Goal: Task Accomplishment & Management: Use online tool/utility

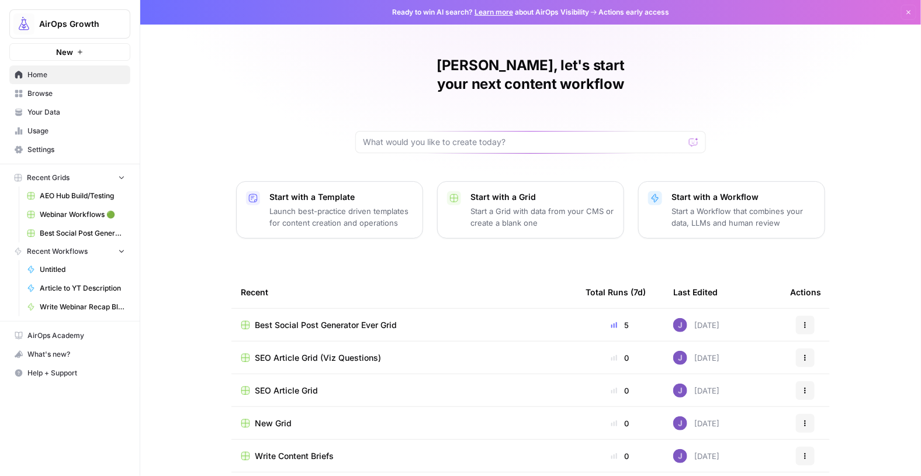
click at [313, 319] on span "Best Social Post Generator Ever Grid" at bounding box center [326, 325] width 142 height 12
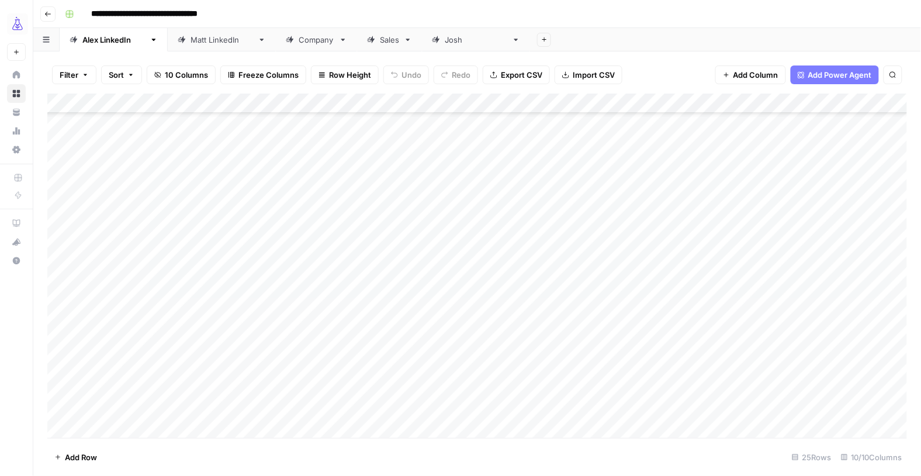
scroll to position [191, 0]
click at [356, 411] on div "Add Column" at bounding box center [477, 266] width 860 height 345
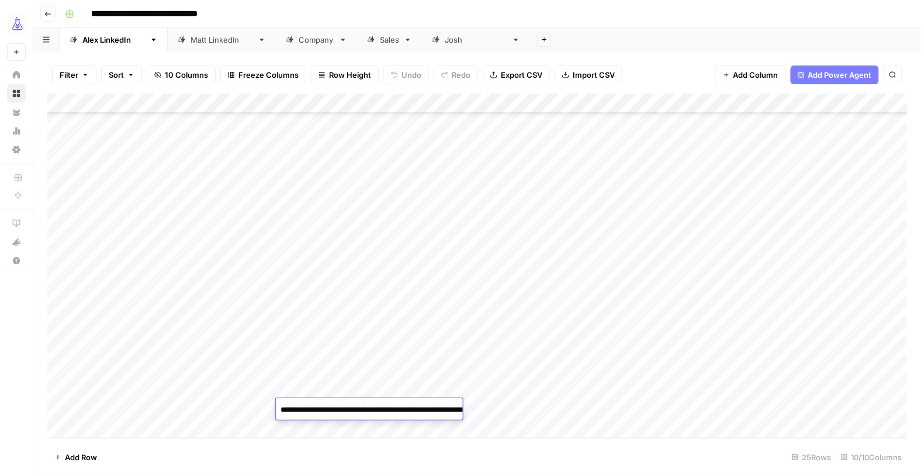
click at [386, 408] on textarea "**********" at bounding box center [393, 415] width 234 height 28
click at [388, 392] on div "Add Column" at bounding box center [477, 266] width 860 height 345
click at [299, 42] on div "Company" at bounding box center [317, 40] width 36 height 12
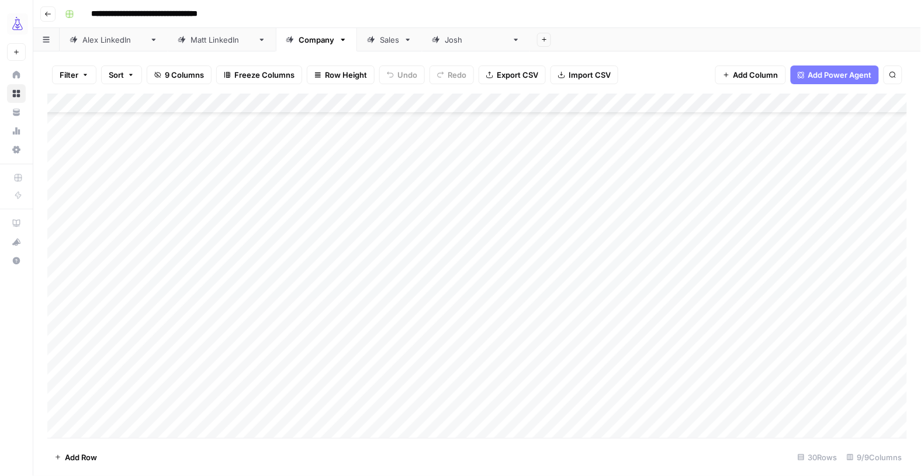
scroll to position [290, 0]
click at [247, 408] on div "Add Column" at bounding box center [477, 266] width 860 height 345
drag, startPoint x: 276, startPoint y: 418, endPoint x: 273, endPoint y: 432, distance: 14.2
click at [273, 432] on div "Add Column" at bounding box center [477, 266] width 860 height 345
click at [255, 430] on div "Add Column" at bounding box center [477, 266] width 860 height 345
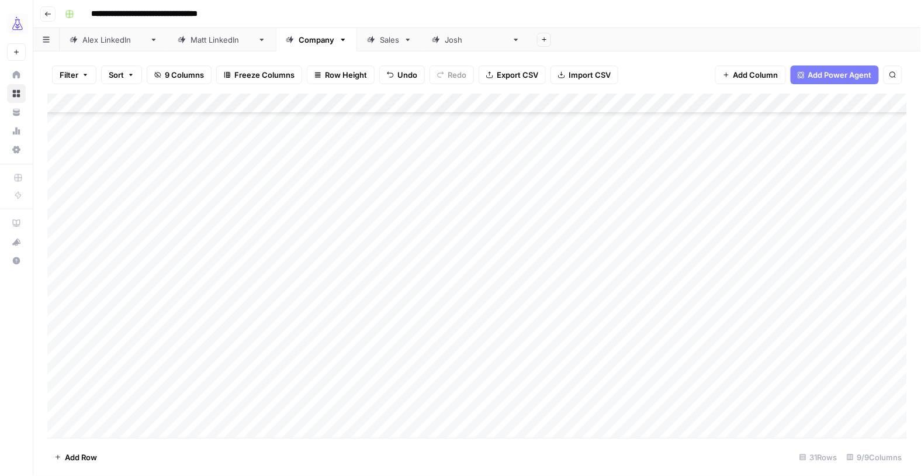
scroll to position [310, 0]
click at [125, 393] on div "Add Column" at bounding box center [477, 266] width 860 height 345
drag, startPoint x: 171, startPoint y: 399, endPoint x: 171, endPoint y: 408, distance: 9.4
click at [171, 408] on div "Add Column" at bounding box center [477, 266] width 860 height 345
click at [219, 403] on div "Add Column" at bounding box center [477, 266] width 860 height 345
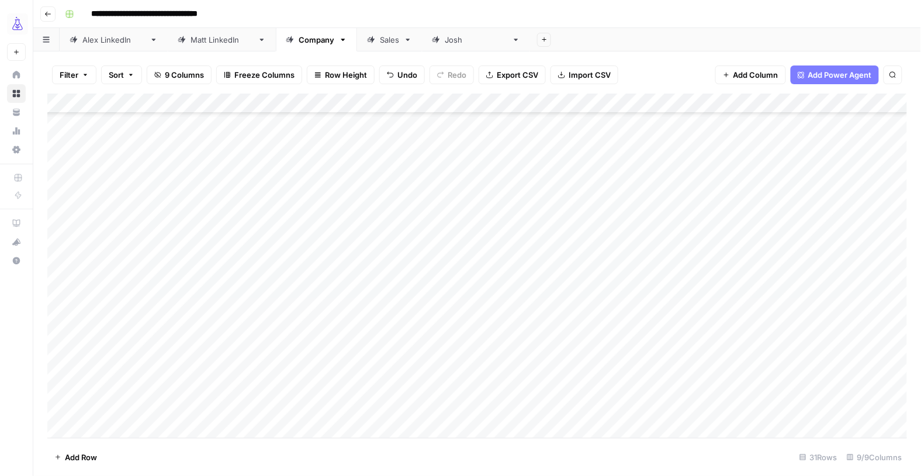
click at [219, 403] on div "Add Column" at bounding box center [477, 266] width 860 height 345
click at [234, 387] on div "Add Column" at bounding box center [477, 266] width 860 height 345
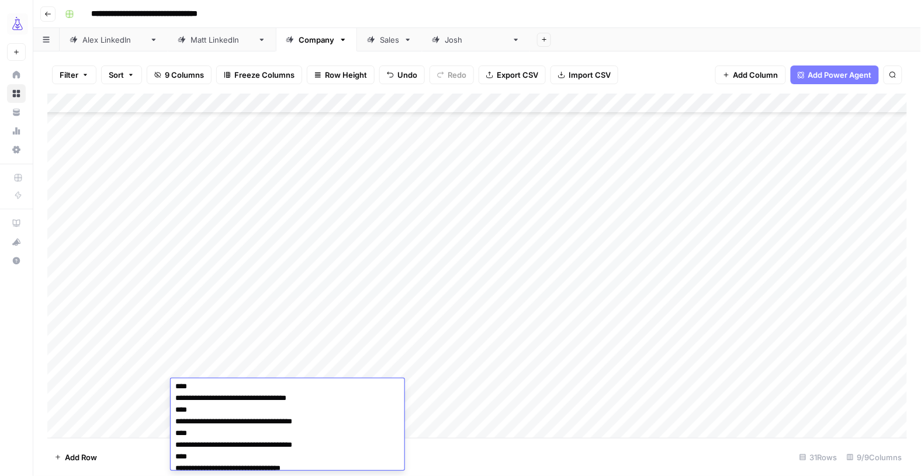
scroll to position [0, 0]
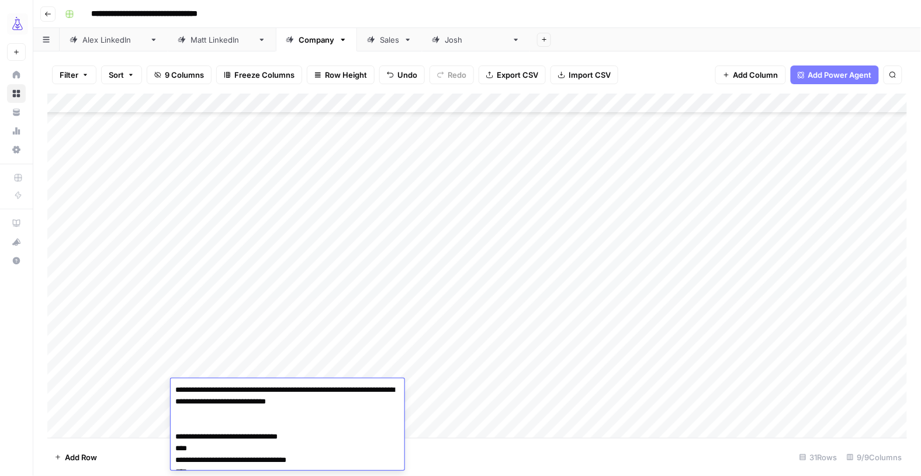
click at [255, 349] on div "Add Column" at bounding box center [477, 266] width 860 height 345
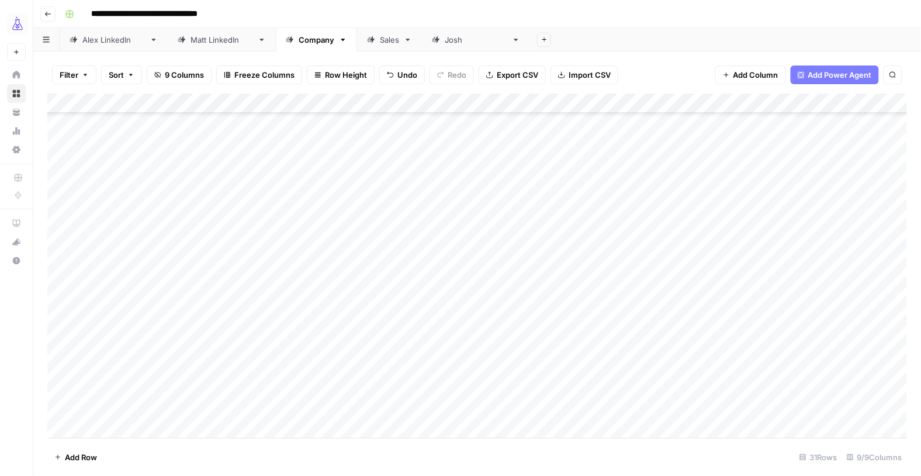
click at [233, 411] on div "Add Column" at bounding box center [477, 266] width 860 height 345
paste textarea "**********"
type textarea "**********"
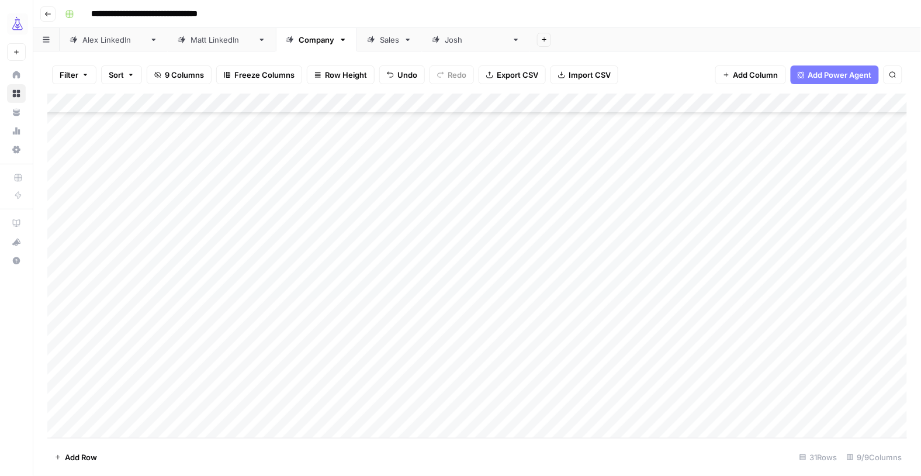
click at [448, 426] on div "Add Column" at bounding box center [477, 266] width 860 height 345
click at [358, 386] on div "Add Column" at bounding box center [477, 266] width 860 height 345
click at [358, 328] on div "Add Column" at bounding box center [477, 266] width 860 height 345
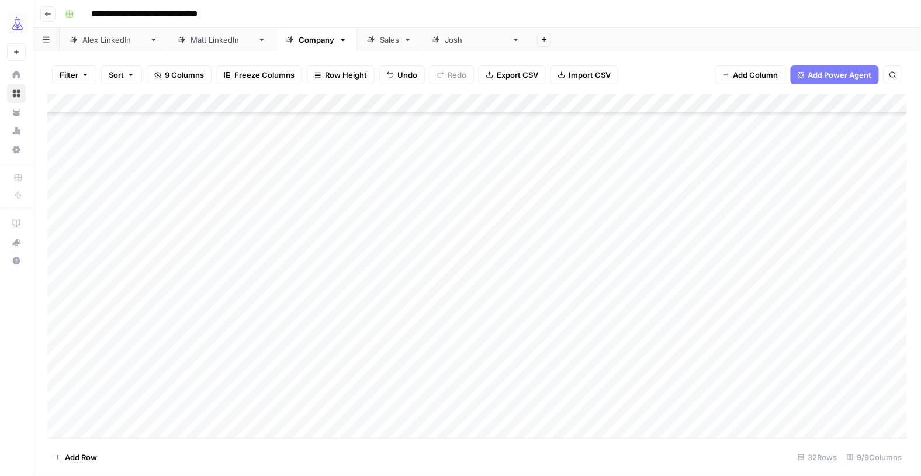
click at [351, 288] on div "Add Column" at bounding box center [477, 266] width 860 height 345
click at [351, 288] on textarea "**********" at bounding box center [393, 296] width 234 height 28
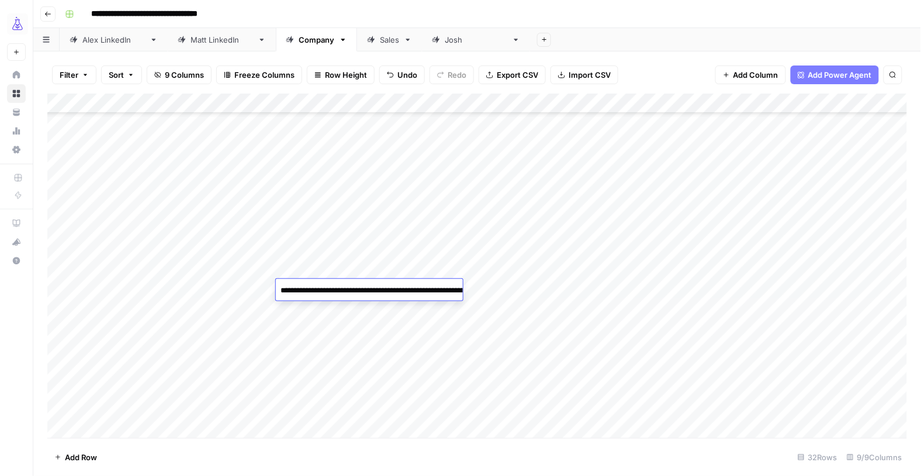
click at [331, 388] on div "Add Column" at bounding box center [477, 266] width 860 height 345
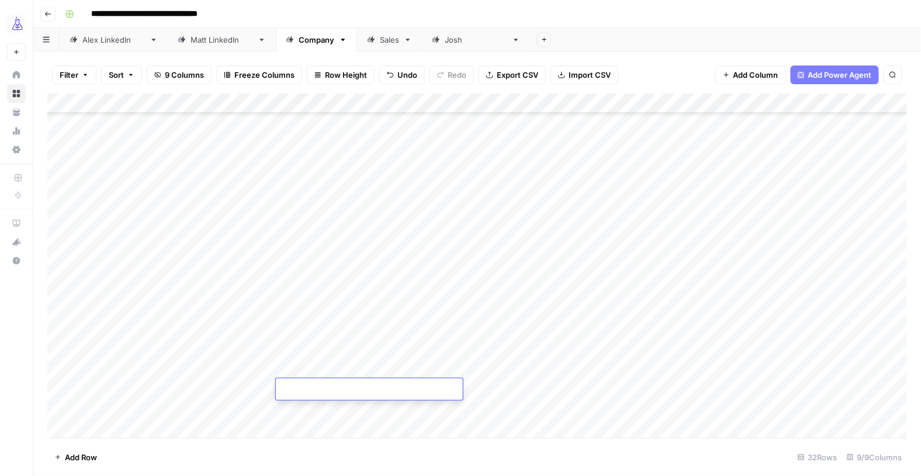
click at [331, 388] on textarea at bounding box center [369, 390] width 187 height 16
type textarea "**********"
click at [626, 388] on div "Add Column" at bounding box center [477, 266] width 860 height 345
click at [227, 392] on div "Add Column" at bounding box center [477, 266] width 860 height 345
drag, startPoint x: 275, startPoint y: 396, endPoint x: 275, endPoint y: 413, distance: 16.9
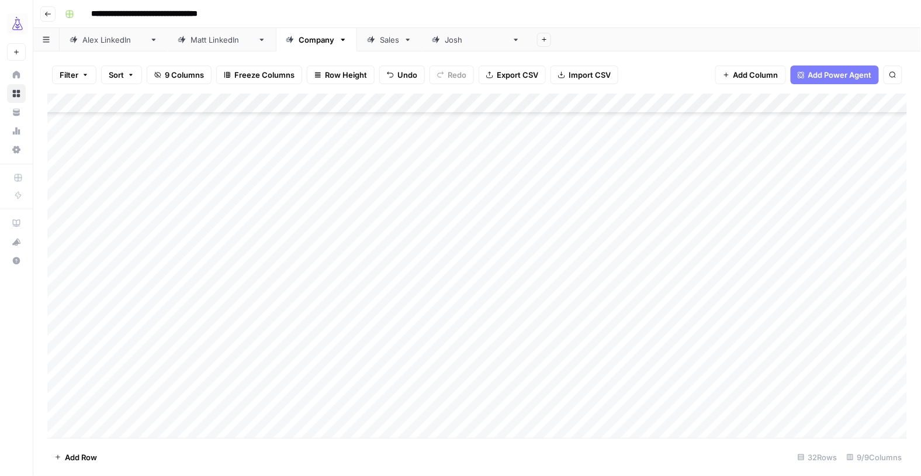
click at [275, 413] on div "Add Column" at bounding box center [477, 266] width 860 height 345
click at [251, 413] on div "Add Column" at bounding box center [477, 266] width 860 height 345
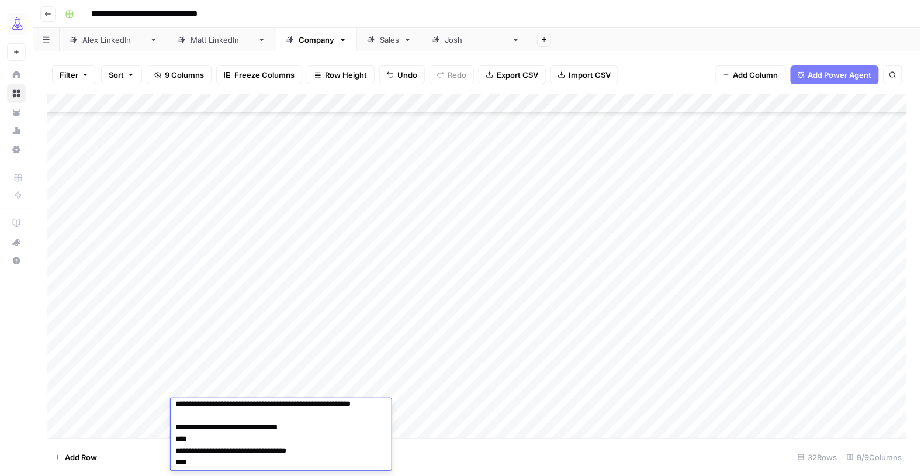
scroll to position [0, 0]
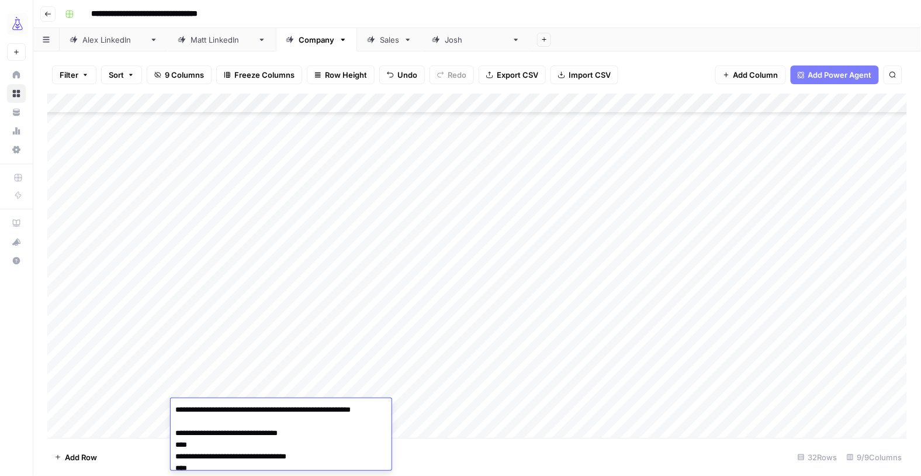
drag, startPoint x: 269, startPoint y: 459, endPoint x: 167, endPoint y: 435, distance: 104.5
click at [167, 435] on body "**********" at bounding box center [460, 238] width 921 height 476
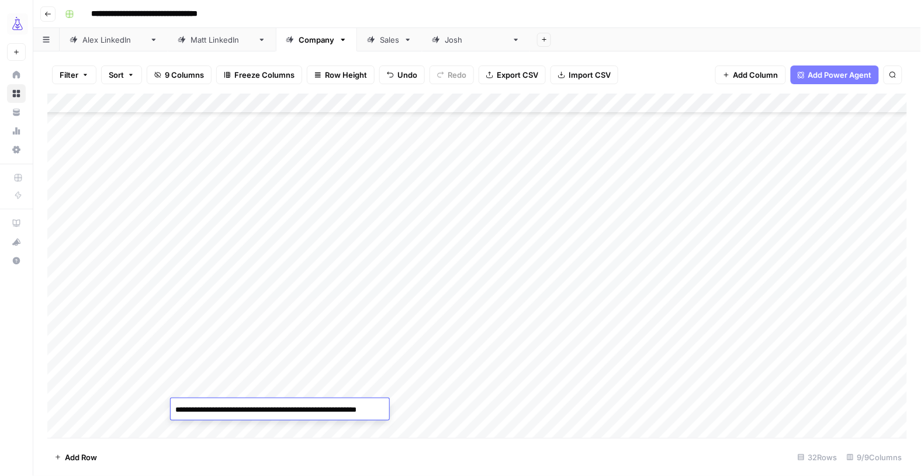
type textarea "**********"
click at [151, 393] on div "Add Column" at bounding box center [477, 266] width 860 height 345
click at [138, 411] on div "Add Column" at bounding box center [477, 266] width 860 height 345
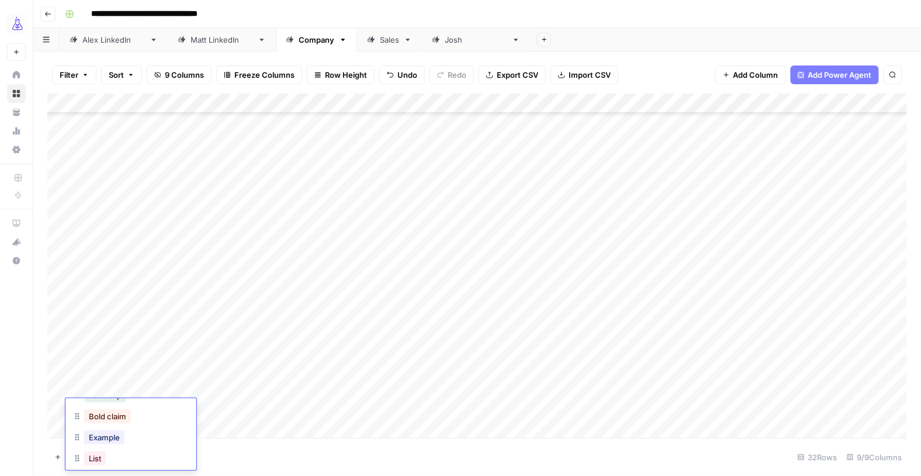
scroll to position [53, 0]
click at [129, 439] on div "Example" at bounding box center [130, 435] width 117 height 21
click at [112, 442] on div "Example" at bounding box center [104, 435] width 45 height 16
click at [107, 458] on div "List" at bounding box center [95, 456] width 26 height 16
click at [127, 438] on div "Example" at bounding box center [130, 435] width 117 height 21
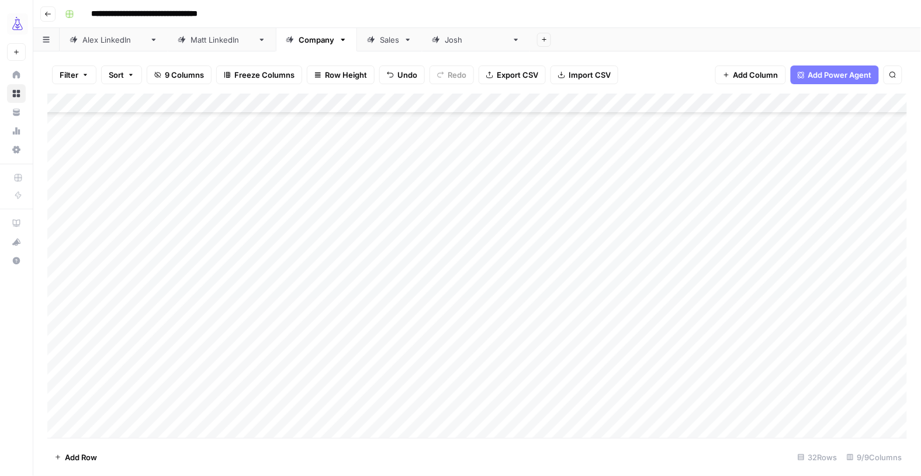
click at [135, 380] on div "Add Column" at bounding box center [477, 266] width 860 height 345
click at [123, 409] on div "Add Column" at bounding box center [477, 266] width 860 height 345
click at [121, 408] on div "Add Column" at bounding box center [477, 266] width 860 height 345
click at [101, 421] on button "List" at bounding box center [95, 426] width 22 height 14
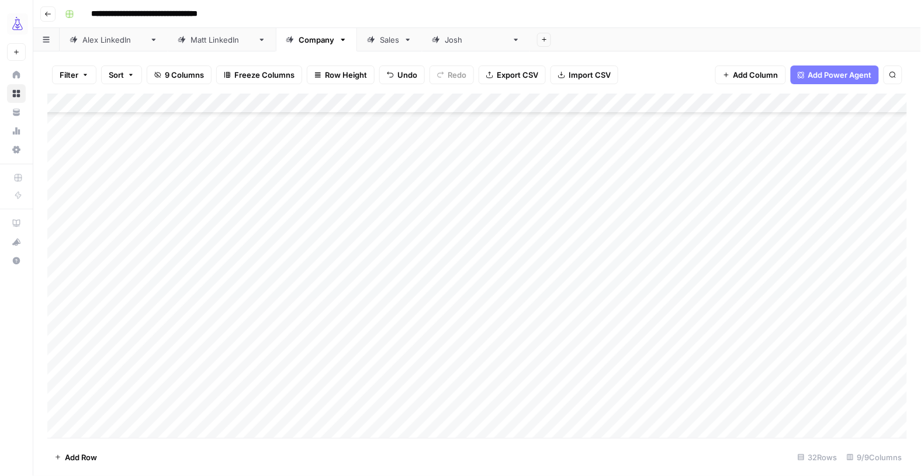
click at [347, 389] on div "Add Column" at bounding box center [477, 266] width 860 height 345
drag, startPoint x: 382, startPoint y: 397, endPoint x: 381, endPoint y: 408, distance: 11.7
click at [381, 408] on div "Add Column" at bounding box center [477, 266] width 860 height 345
click at [649, 406] on div "Add Column" at bounding box center [477, 266] width 860 height 345
click at [687, 386] on div "Add Column" at bounding box center [477, 266] width 860 height 345
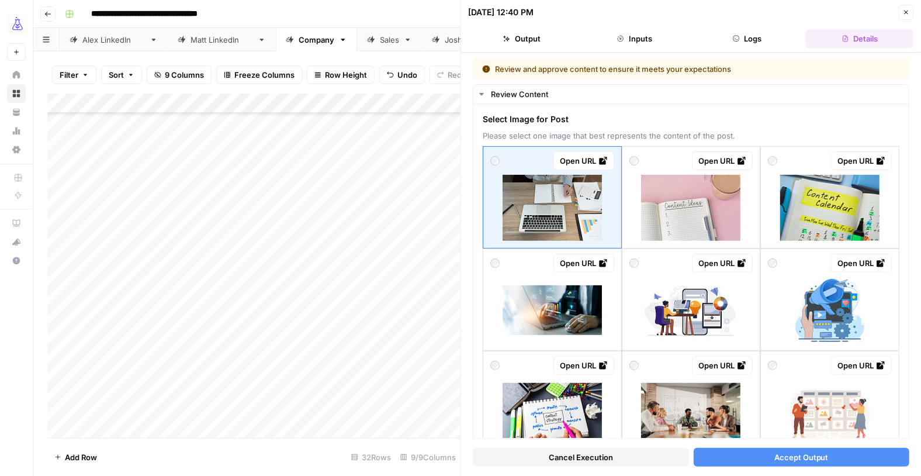
click at [786, 453] on span "Accept Output" at bounding box center [801, 457] width 54 height 12
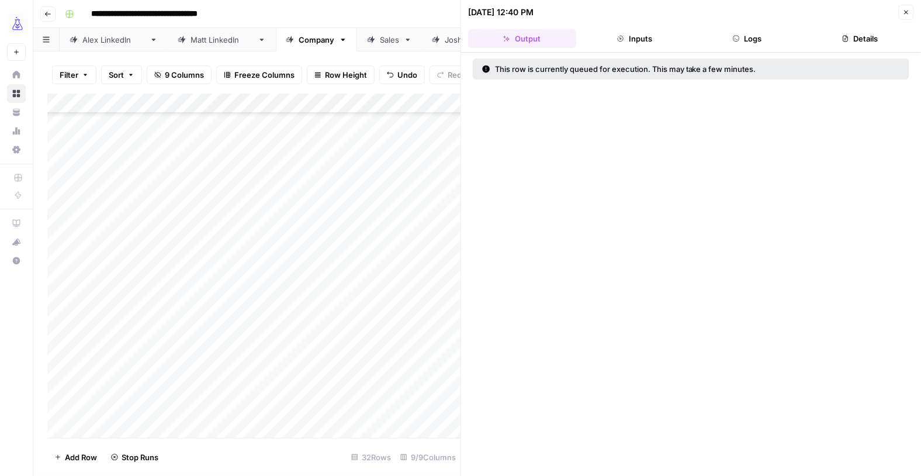
click at [908, 9] on icon "button" at bounding box center [906, 12] width 7 height 7
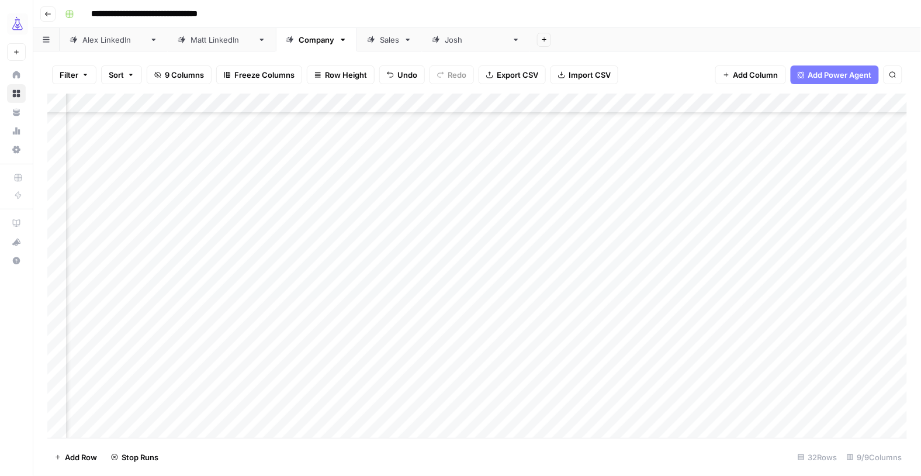
scroll to position [329, 171]
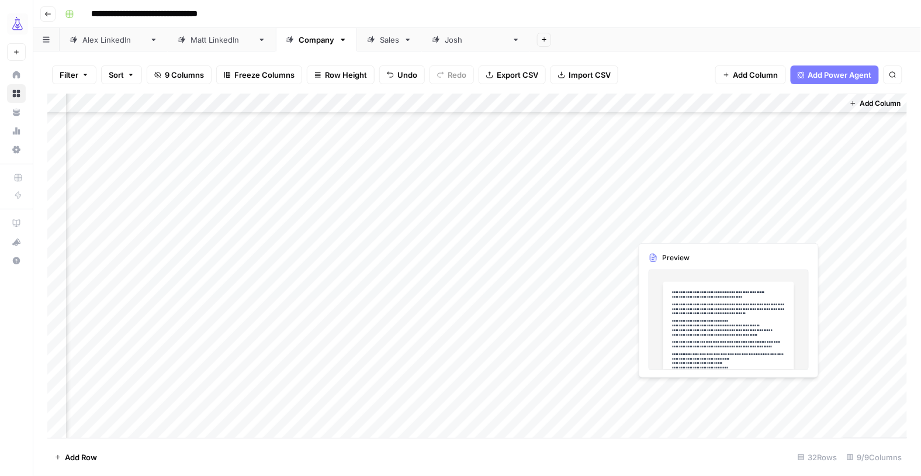
click at [666, 392] on div "Add Column" at bounding box center [477, 266] width 860 height 345
click at [666, 392] on div at bounding box center [684, 389] width 107 height 22
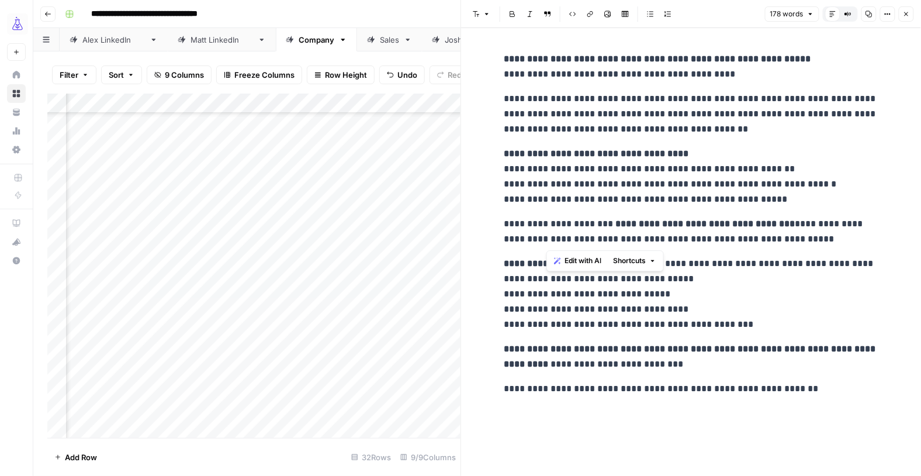
copy div "**********"
drag, startPoint x: 549, startPoint y: 114, endPoint x: 824, endPoint y: 240, distance: 302.6
click at [824, 240] on div "**********" at bounding box center [691, 224] width 388 height 354
click at [906, 17] on icon "button" at bounding box center [906, 14] width 7 height 7
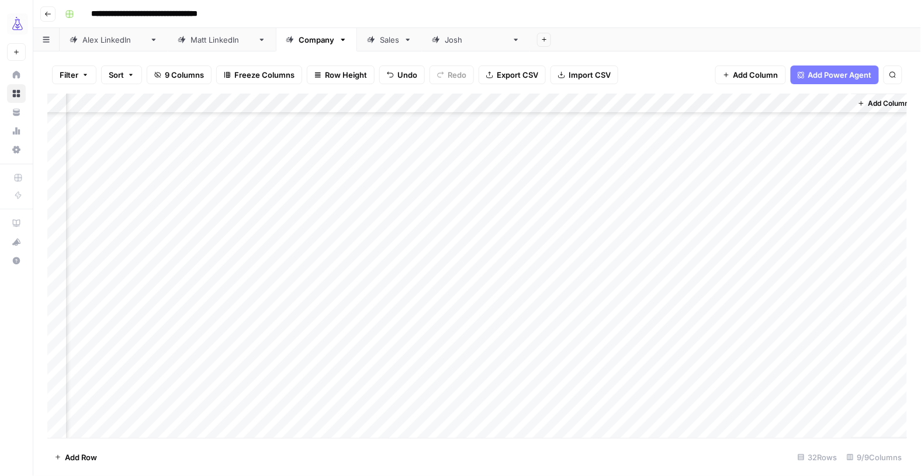
scroll to position [329, 157]
click at [91, 406] on div "Add Column" at bounding box center [477, 266] width 860 height 345
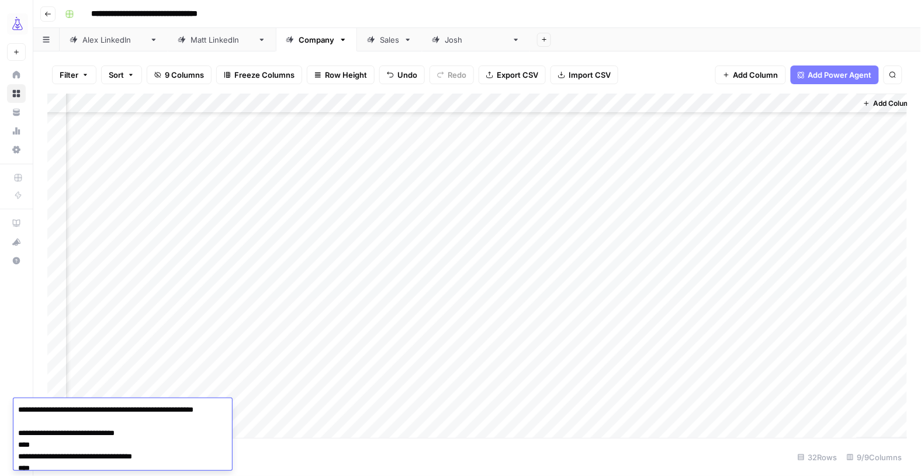
scroll to position [824, 0]
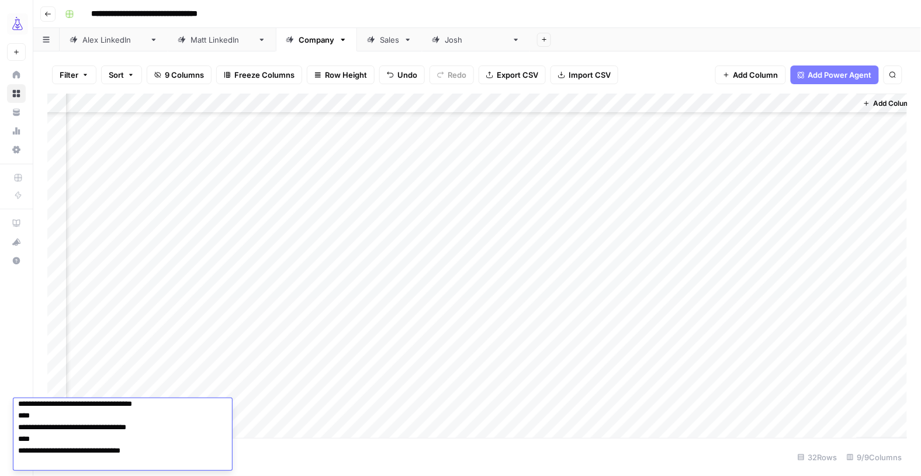
click at [635, 410] on div "Add Column" at bounding box center [477, 266] width 860 height 345
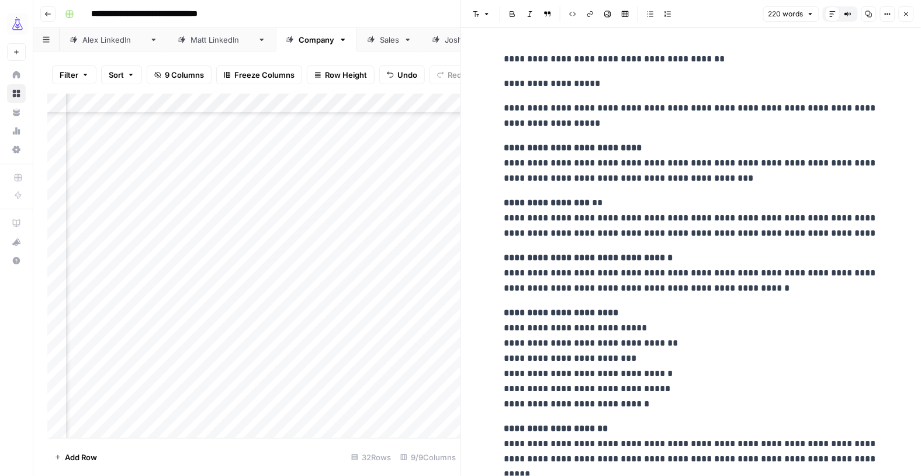
click at [904, 8] on button "Close" at bounding box center [906, 13] width 15 height 15
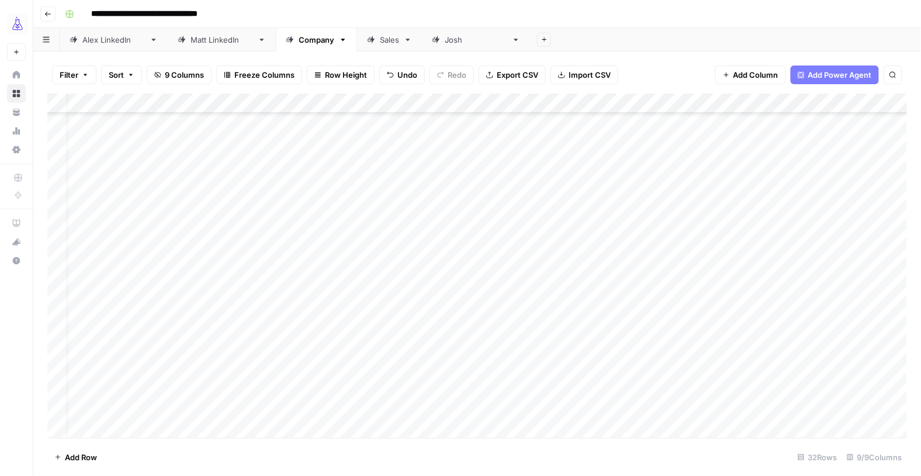
scroll to position [329, 0]
click at [212, 413] on div "Add Column" at bounding box center [477, 266] width 860 height 345
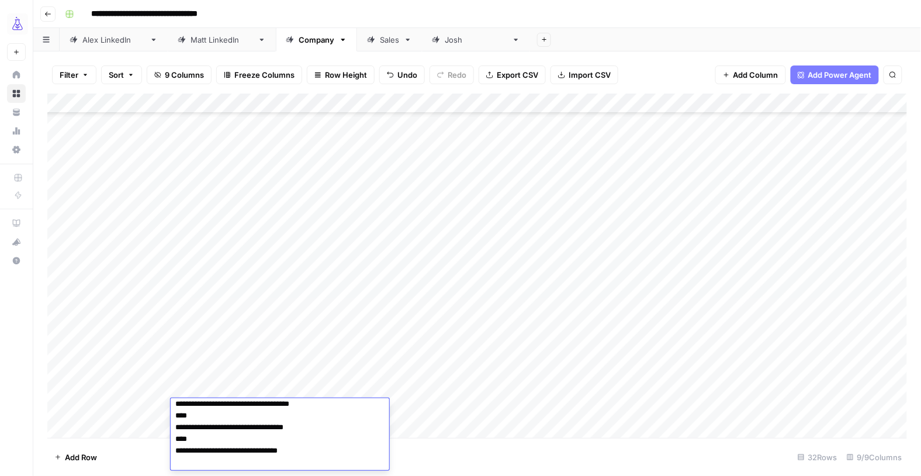
scroll to position [819, 0]
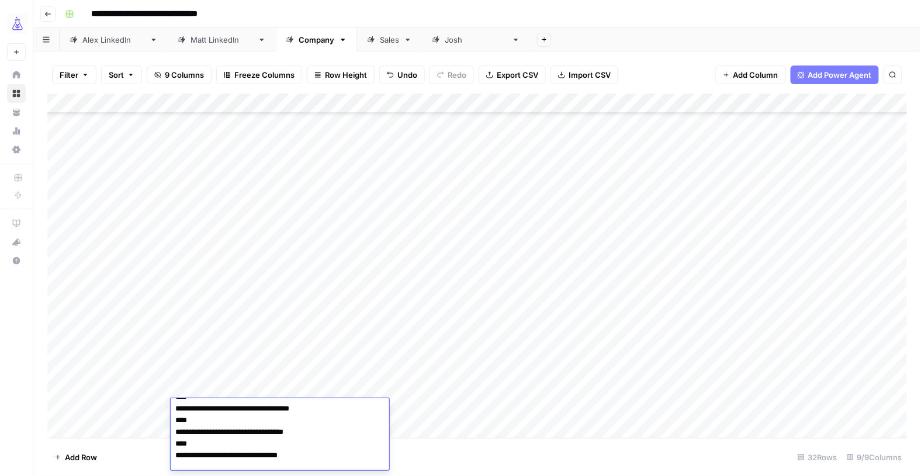
click at [898, 408] on div "Add Column" at bounding box center [477, 266] width 860 height 345
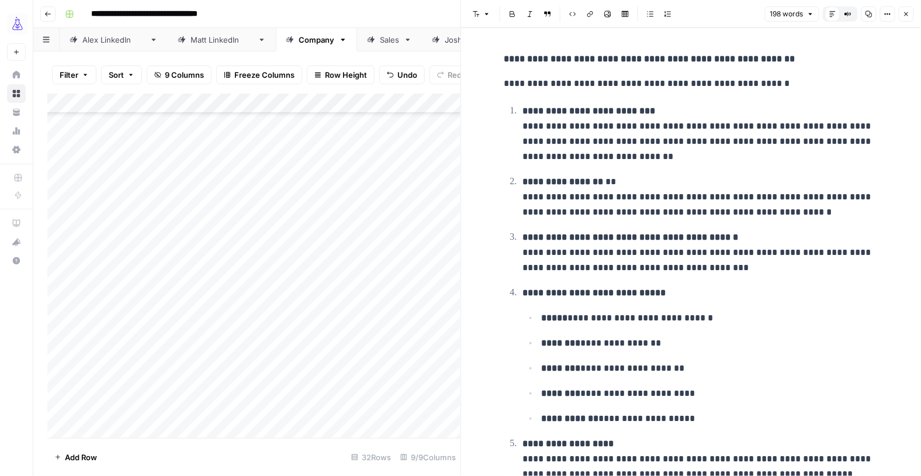
click at [908, 16] on icon "button" at bounding box center [907, 14] width 4 height 4
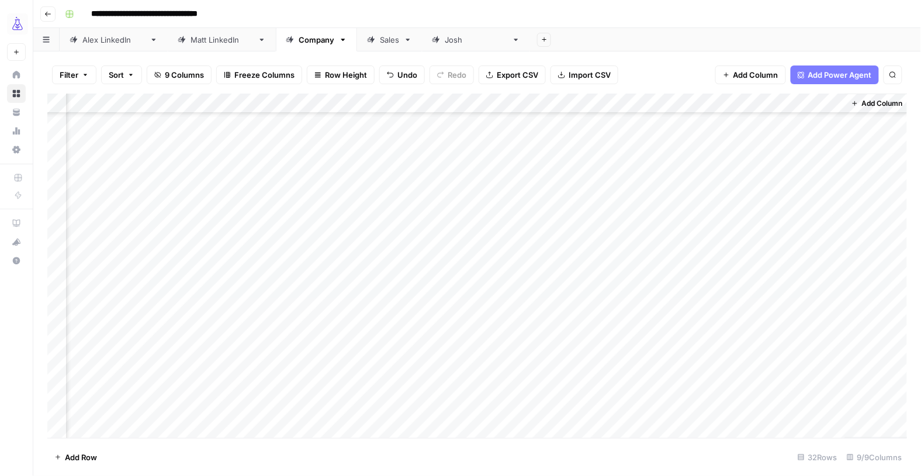
scroll to position [329, 171]
click at [832, 407] on div "Add Column" at bounding box center [477, 266] width 860 height 345
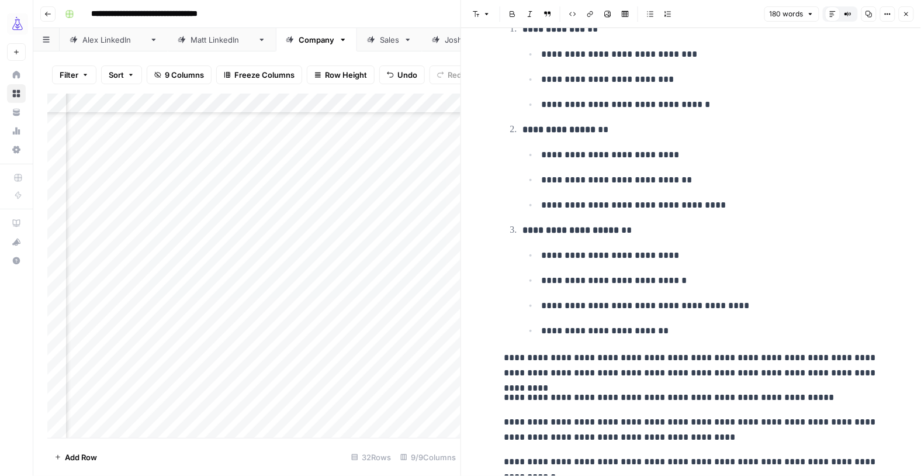
scroll to position [222, 0]
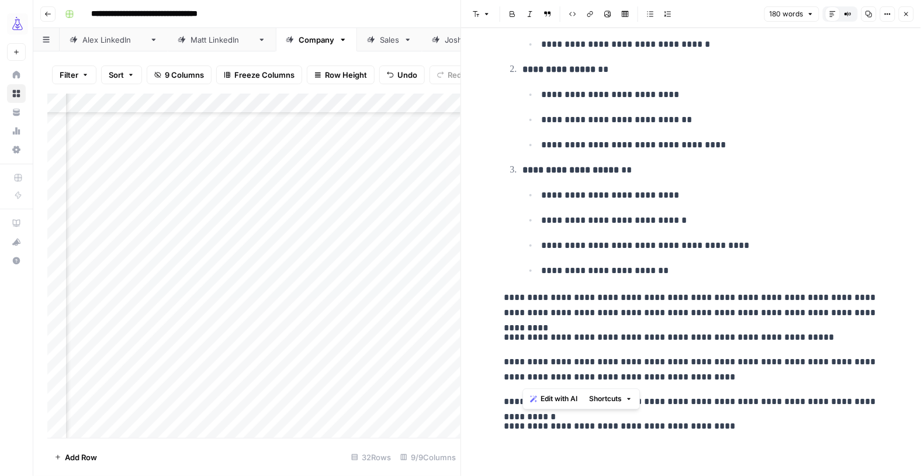
drag, startPoint x: 699, startPoint y: 377, endPoint x: 522, endPoint y: 165, distance: 275.5
click at [522, 165] on div "**********" at bounding box center [691, 131] width 388 height 613
copy div "**********"
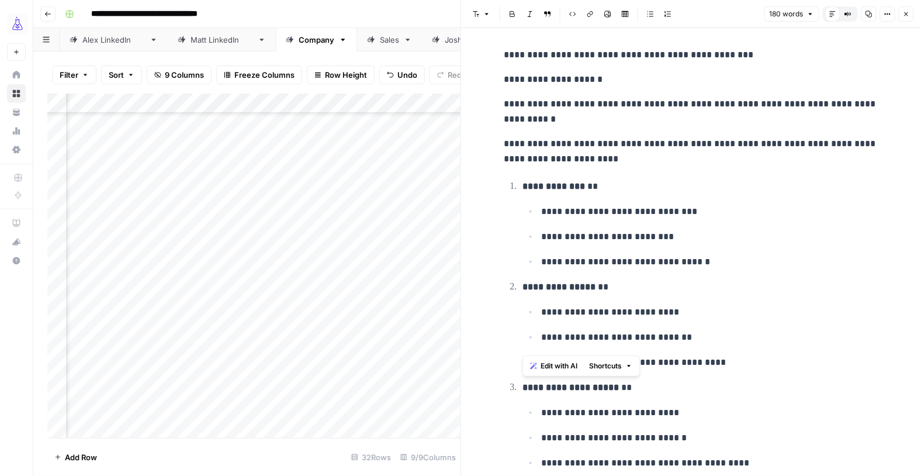
scroll to position [0, 0]
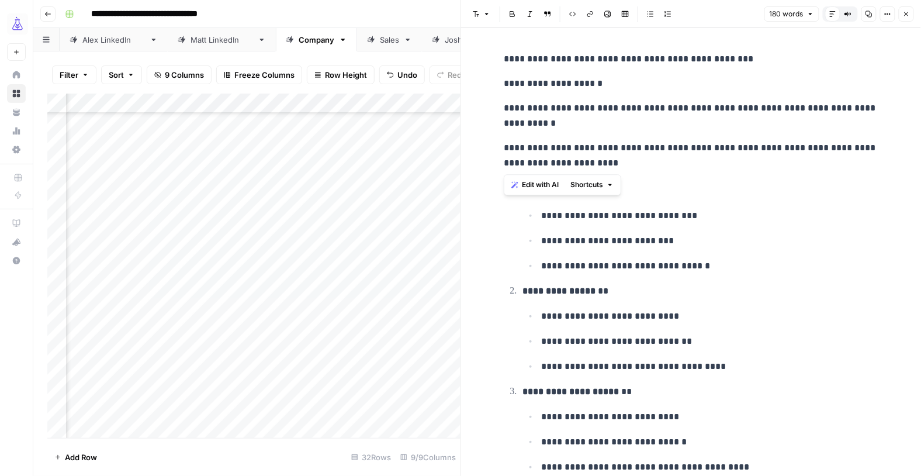
copy div "**********"
drag, startPoint x: 607, startPoint y: 167, endPoint x: 497, endPoint y: 105, distance: 126.1
click at [497, 105] on div "**********" at bounding box center [691, 353] width 388 height 613
